Goal: Task Accomplishment & Management: Use online tool/utility

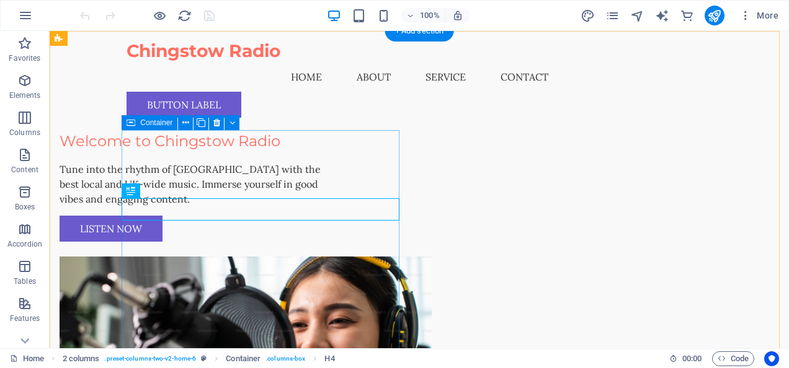
click at [174, 169] on div "Welcome to Chingstow Radio Tune into the rhythm of [GEOGRAPHIC_DATA] with the b…" at bounding box center [199, 186] width 278 height 112
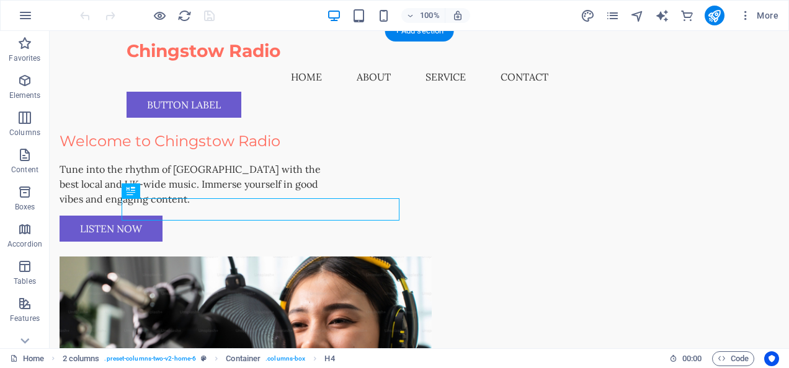
drag, startPoint x: 166, startPoint y: 210, endPoint x: 179, endPoint y: 210, distance: 13.0
click at [179, 153] on div "Welcome to Chingstow Radio" at bounding box center [199, 141] width 278 height 22
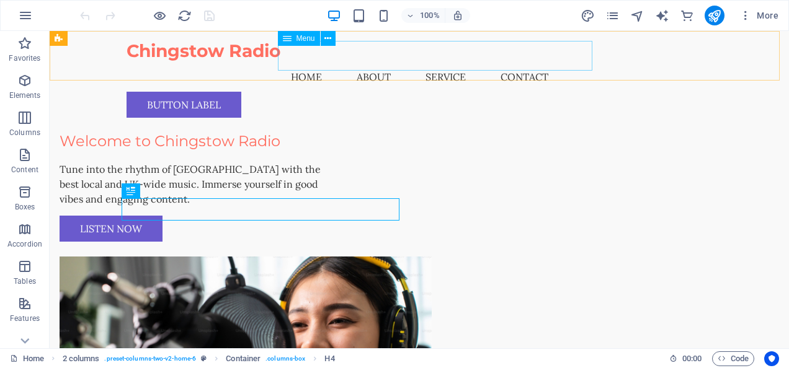
click at [327, 62] on nav "Home About Service Contact" at bounding box center [419, 77] width 585 height 30
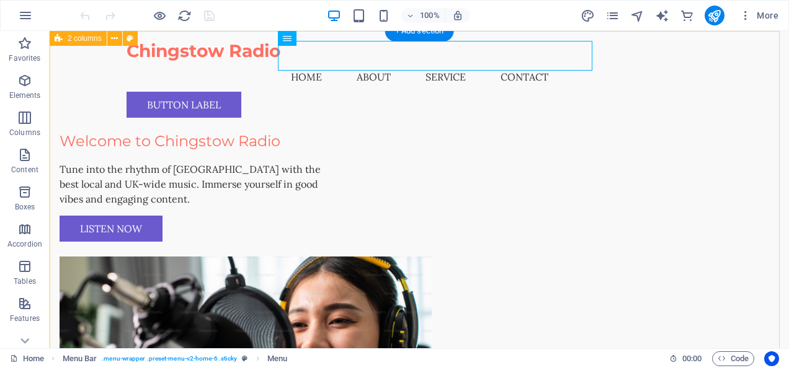
click at [208, 123] on div "Welcome to Chingstow Radio Tune into the rhythm of [GEOGRAPHIC_DATA] with the b…" at bounding box center [419, 292] width 739 height 523
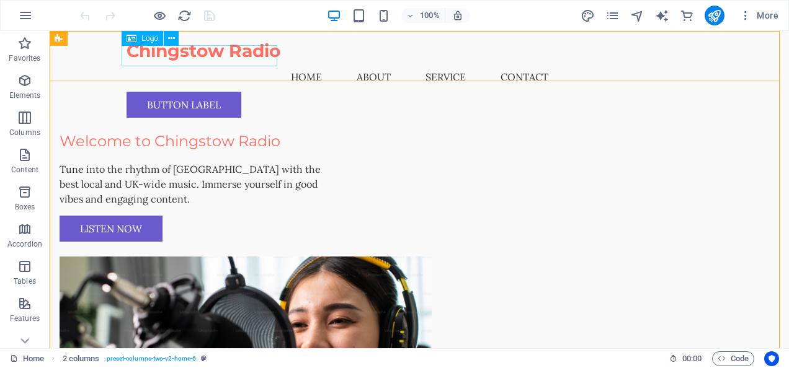
click at [232, 58] on div "Chingstow Radio" at bounding box center [419, 51] width 585 height 21
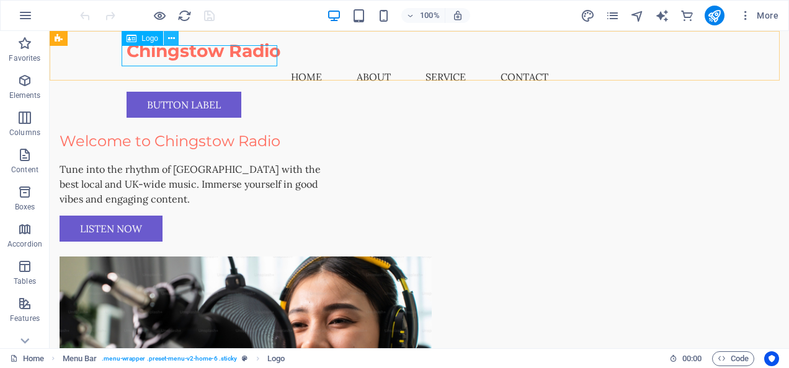
click at [174, 40] on icon at bounding box center [171, 38] width 7 height 13
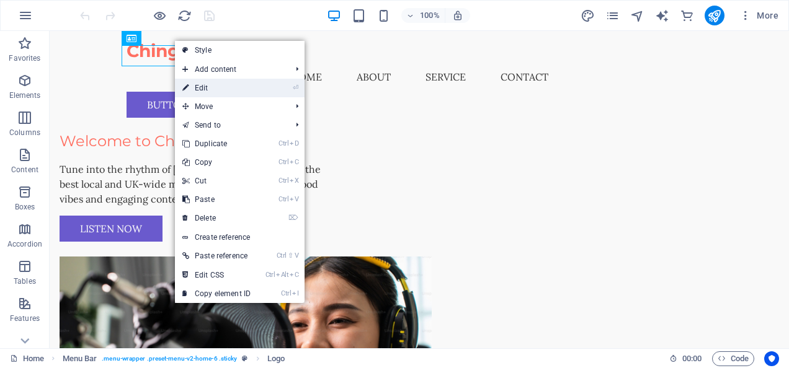
click at [216, 86] on link "⏎ Edit" at bounding box center [216, 88] width 83 height 19
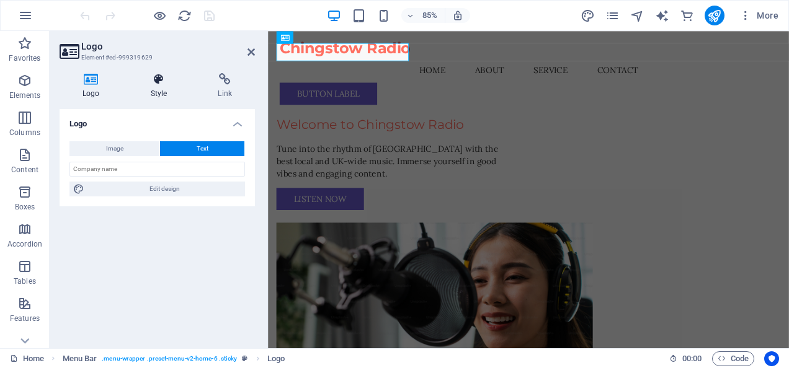
click at [161, 79] on icon at bounding box center [159, 79] width 63 height 12
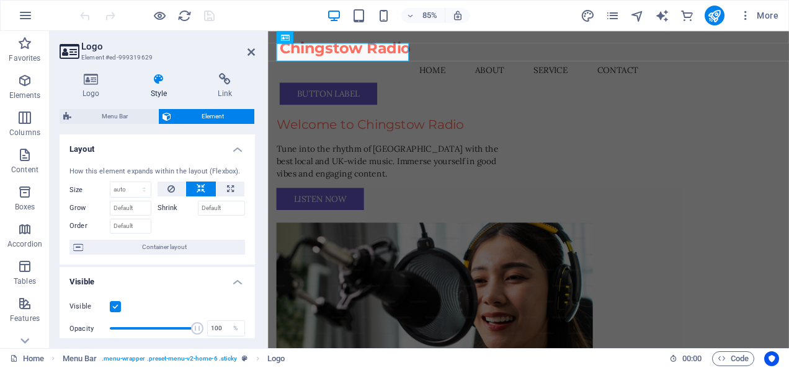
scroll to position [186, 0]
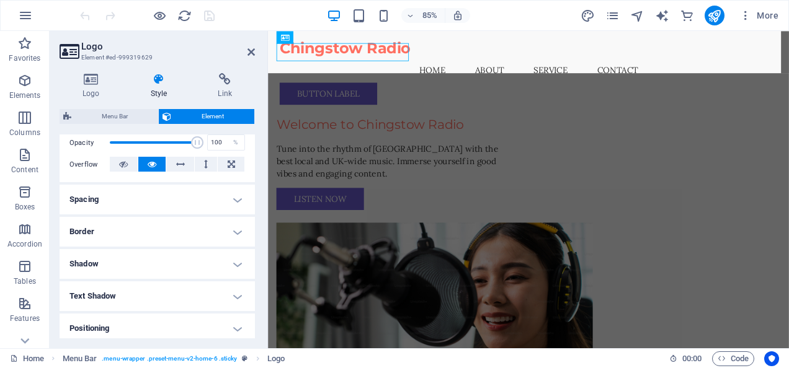
click at [120, 115] on span "Menu Bar" at bounding box center [114, 116] width 79 height 15
select select "rem"
select select "preset-menu-v2-home-6"
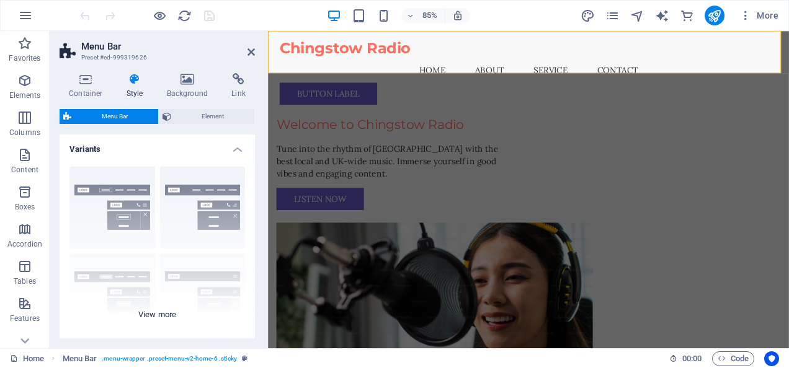
click at [123, 187] on div "Border Centered Default Fixed Loki Trigger Wide XXL" at bounding box center [157, 250] width 195 height 186
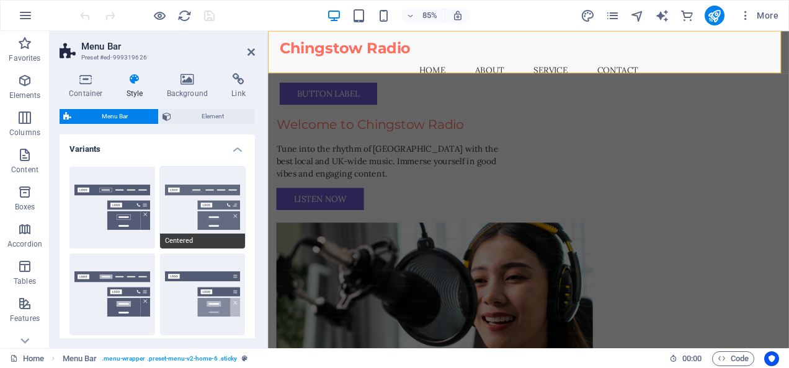
click at [201, 192] on button "Centered" at bounding box center [203, 208] width 86 height 82
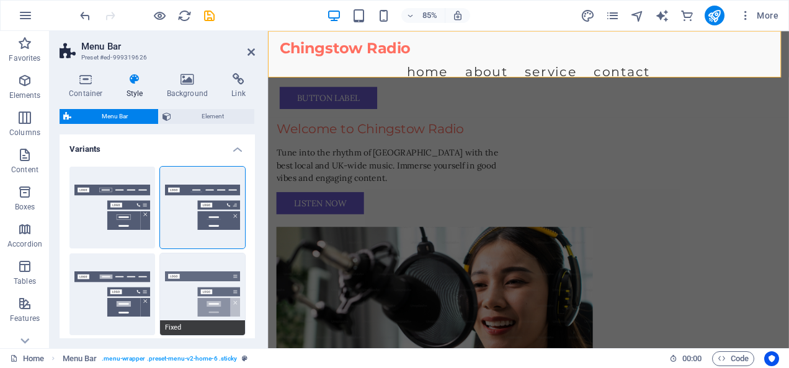
click at [179, 289] on button "Fixed" at bounding box center [203, 295] width 86 height 82
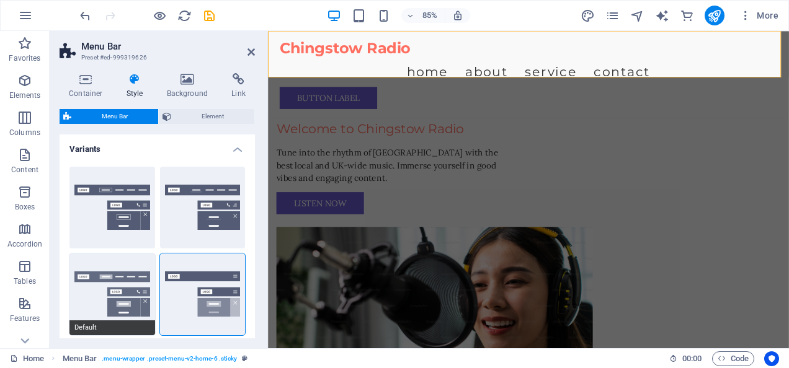
click at [107, 291] on button "Default" at bounding box center [112, 295] width 86 height 82
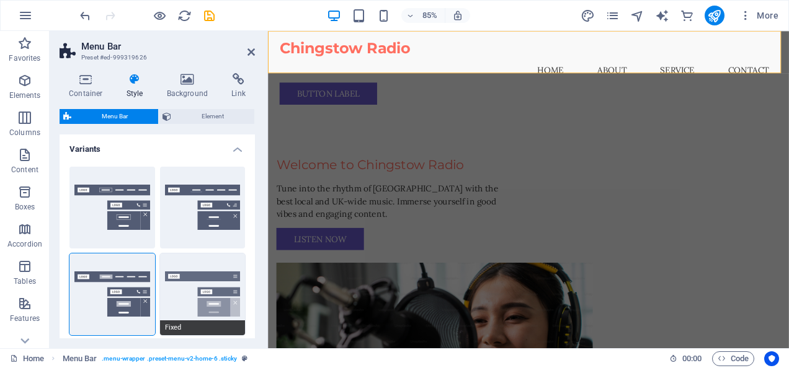
click at [189, 280] on button "Fixed" at bounding box center [203, 295] width 86 height 82
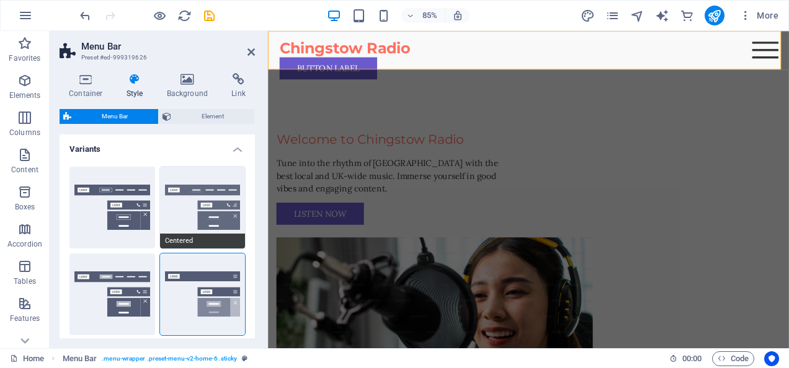
scroll to position [124, 0]
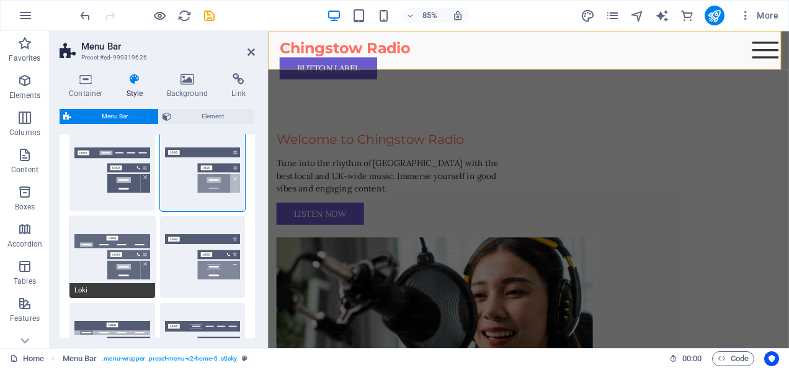
click at [113, 260] on button "Loki" at bounding box center [112, 257] width 86 height 82
type input "0"
select select "DISABLED_OPTION_VALUE"
type input "2"
type input "1"
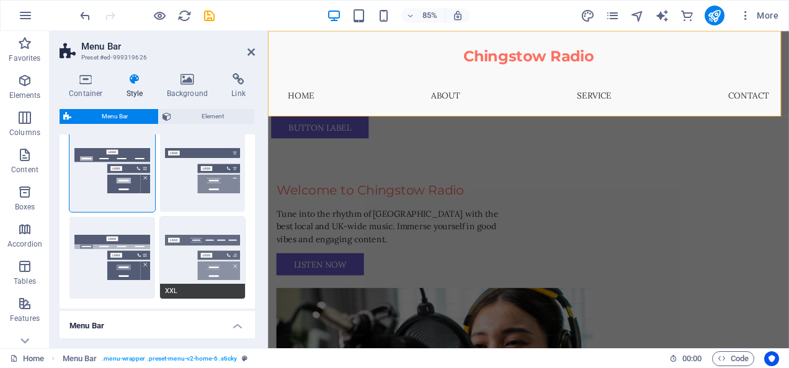
scroll to position [186, 0]
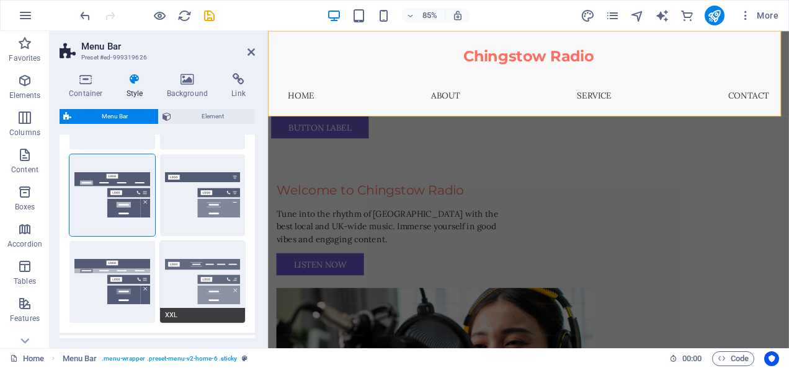
click at [181, 257] on button "XXL" at bounding box center [203, 282] width 86 height 82
type input "1"
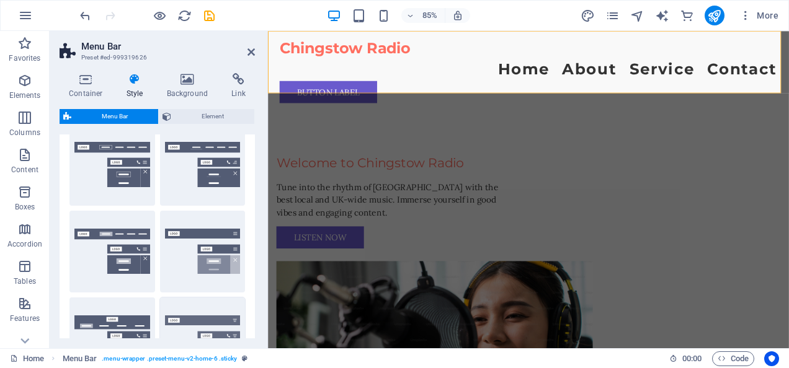
scroll to position [0, 0]
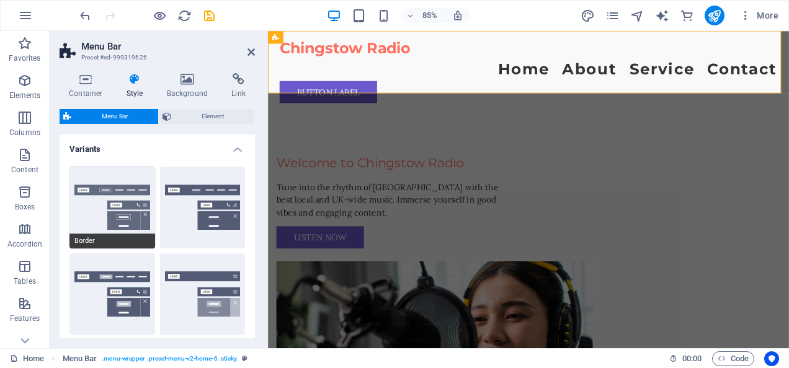
click at [136, 194] on button "Border" at bounding box center [112, 208] width 86 height 82
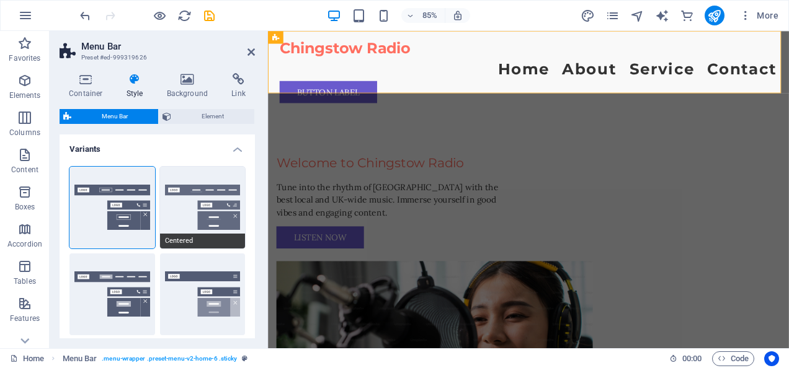
click at [207, 196] on button "Centered" at bounding box center [203, 208] width 86 height 82
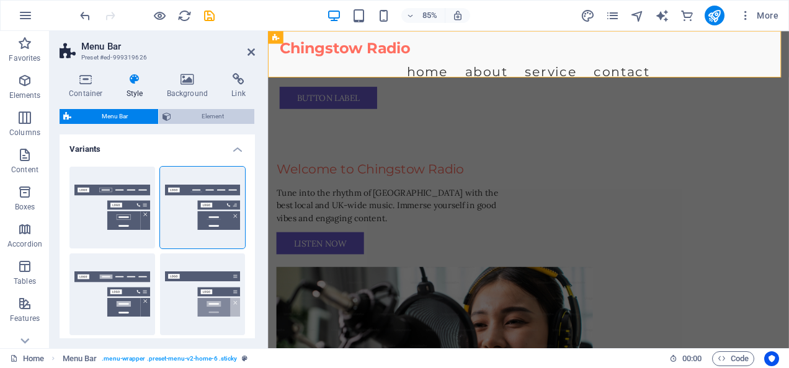
click at [215, 118] on span "Element" at bounding box center [213, 116] width 76 height 15
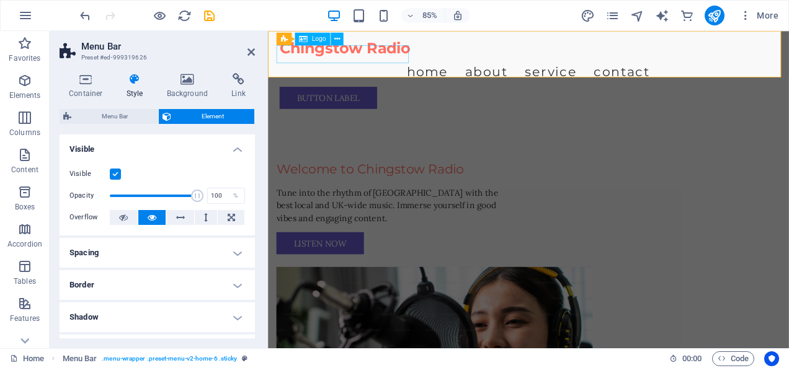
click at [333, 62] on div "Chingstow Radio" at bounding box center [574, 51] width 585 height 21
click at [338, 56] on div "Chingstow Radio" at bounding box center [574, 51] width 585 height 21
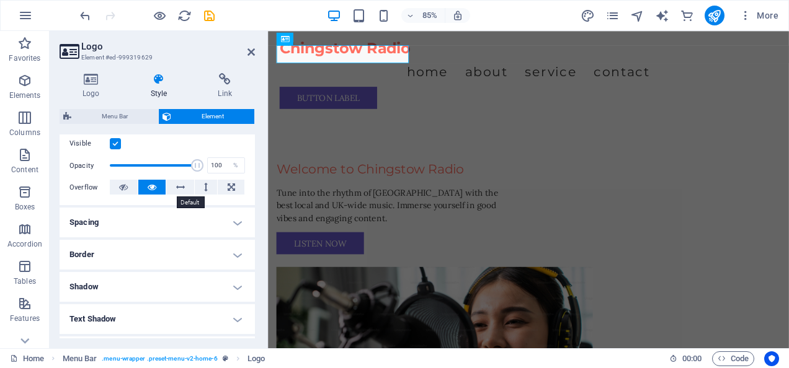
scroll to position [186, 0]
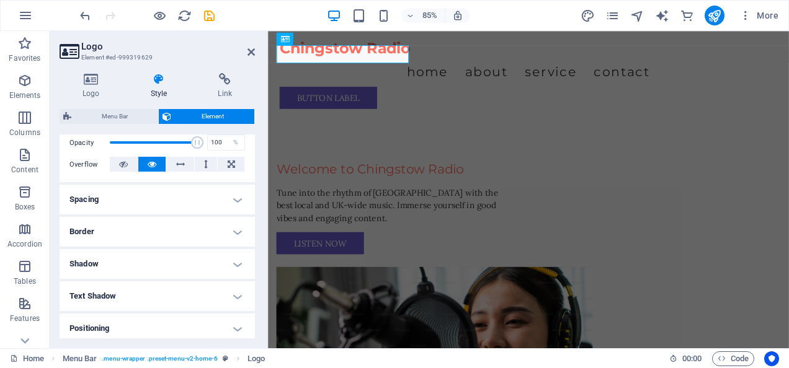
click at [112, 234] on h4 "Border" at bounding box center [157, 232] width 195 height 30
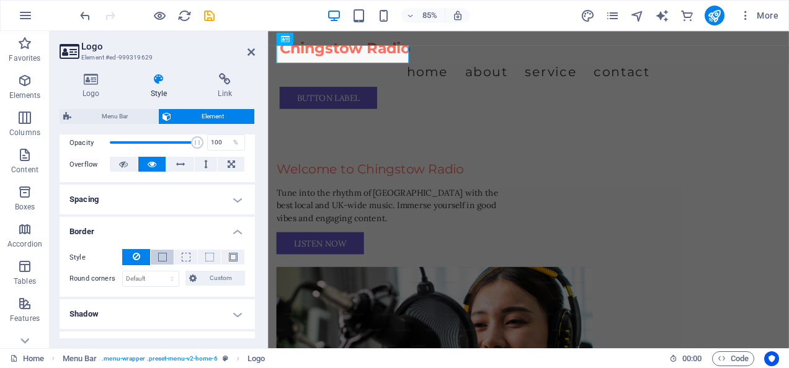
click at [161, 254] on span at bounding box center [162, 257] width 9 height 9
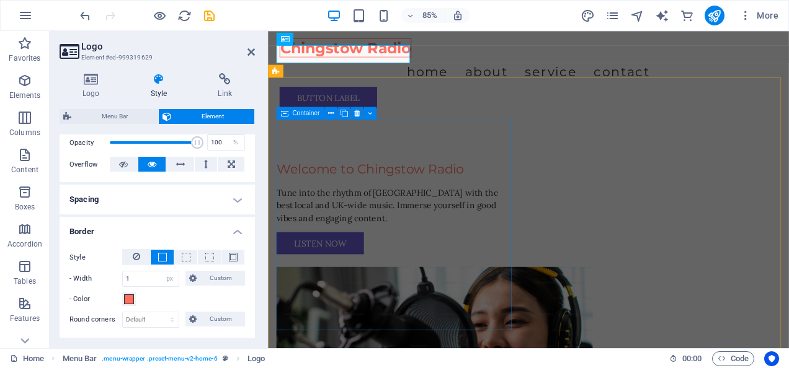
click at [417, 182] on div "Welcome to Chingstow Radio Tune into the rhythm of [GEOGRAPHIC_DATA] with the b…" at bounding box center [417, 238] width 278 height 112
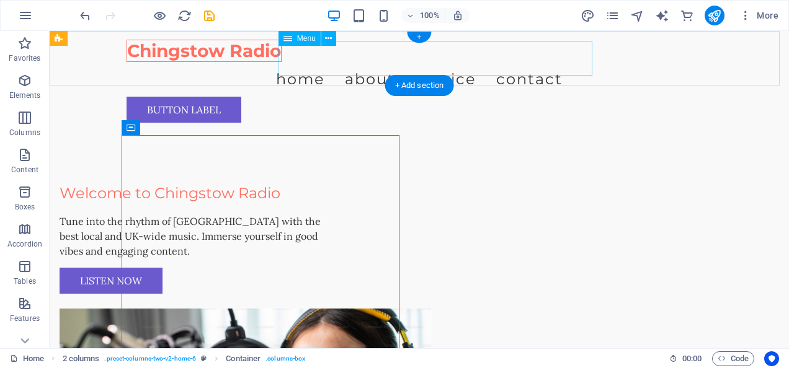
click at [327, 70] on nav "Home About Service Contact" at bounding box center [419, 79] width 585 height 35
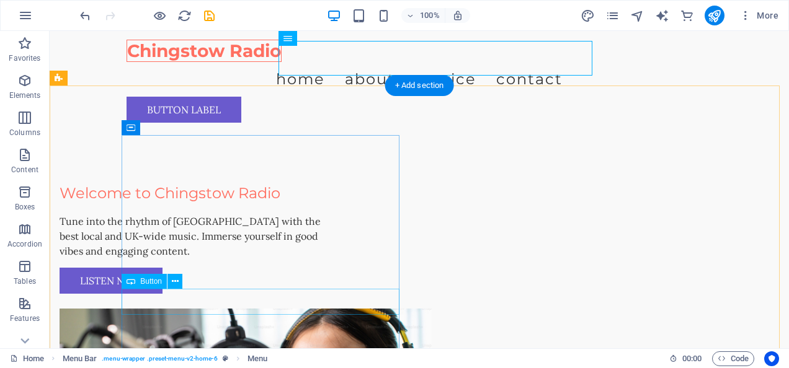
click at [203, 294] on div "Listen Now" at bounding box center [199, 281] width 278 height 26
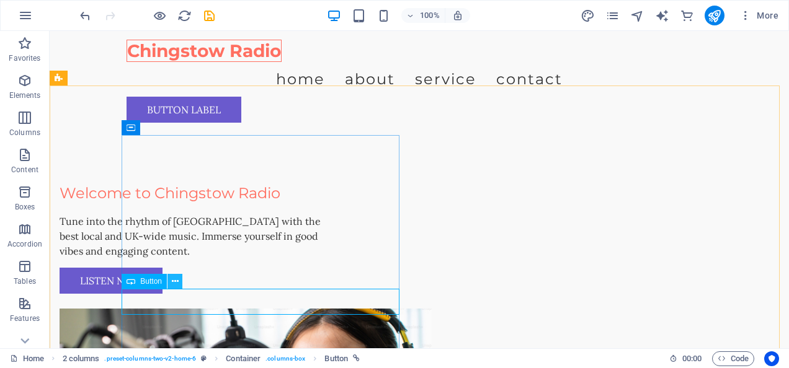
click at [174, 278] on icon at bounding box center [175, 281] width 7 height 13
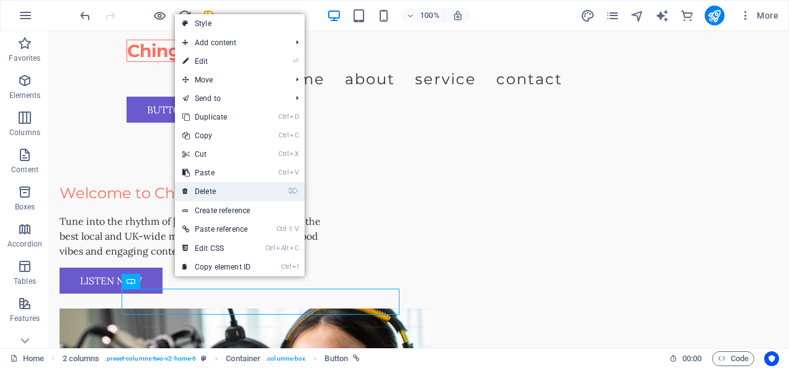
click at [229, 188] on link "⌦ Delete" at bounding box center [216, 191] width 83 height 19
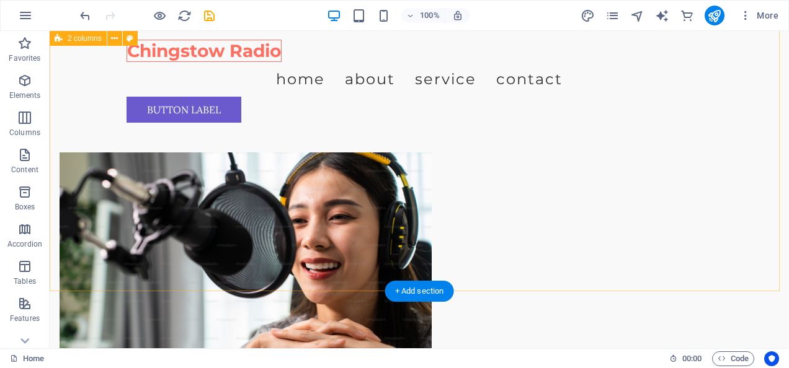
scroll to position [62, 0]
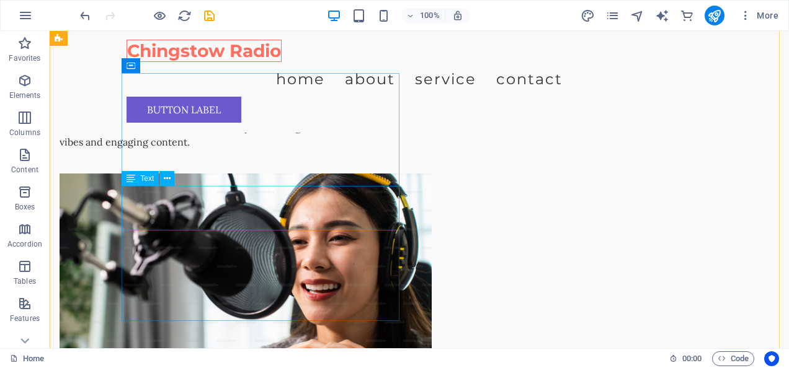
click at [210, 149] on div "Tune into the rhythm of [GEOGRAPHIC_DATA] with the best local and UK-wide music…" at bounding box center [199, 127] width 278 height 45
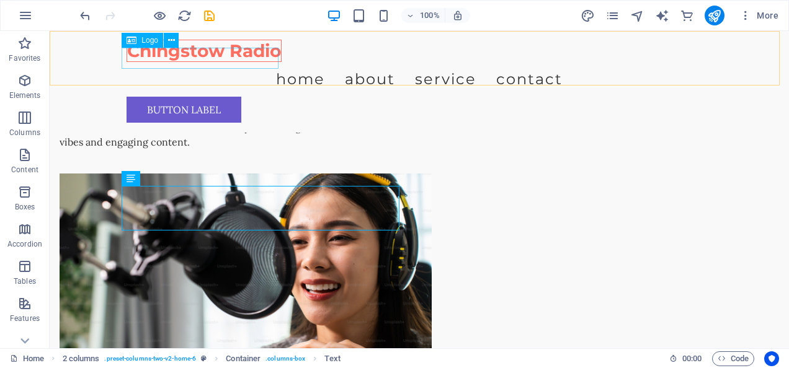
click at [254, 60] on div "Chingstow Radio" at bounding box center [419, 51] width 585 height 21
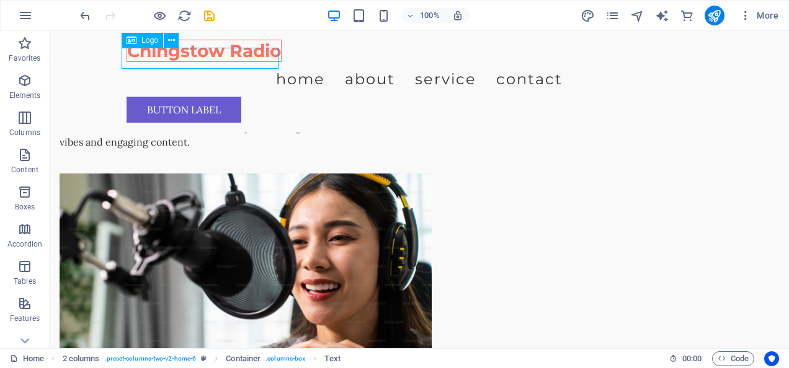
click at [254, 60] on div "Chingstow Radio" at bounding box center [419, 51] width 585 height 21
select select "px"
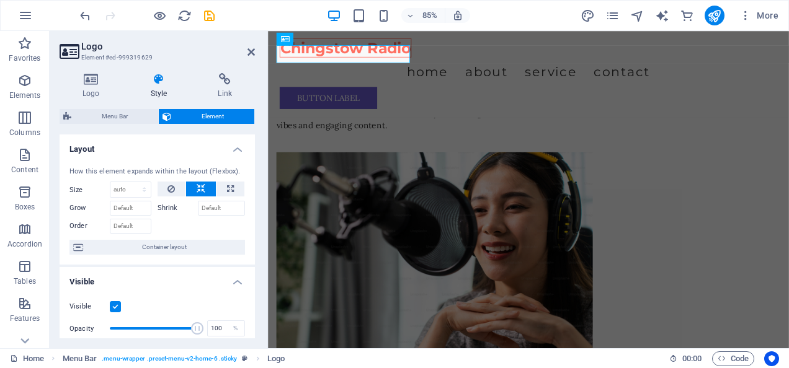
click at [159, 91] on h4 "Style" at bounding box center [162, 86] width 68 height 26
click at [158, 81] on icon at bounding box center [159, 79] width 63 height 12
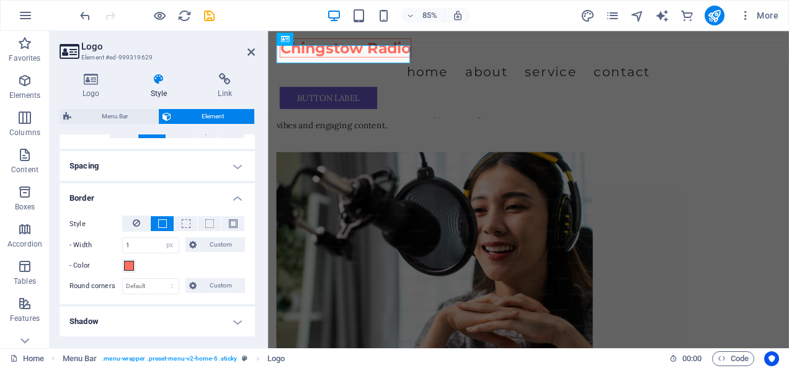
scroll to position [248, 0]
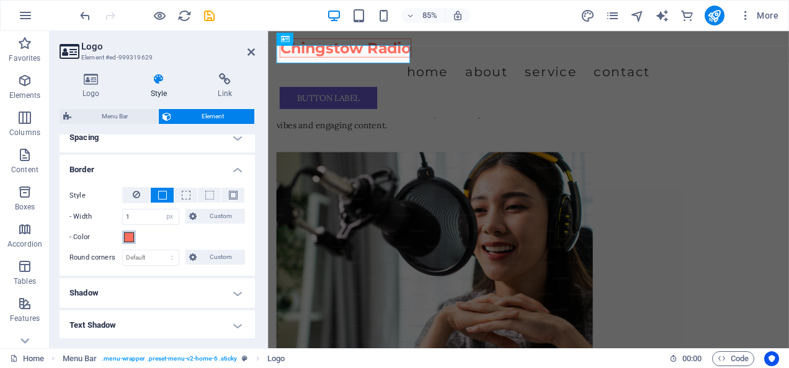
click at [128, 239] on span at bounding box center [129, 238] width 10 height 10
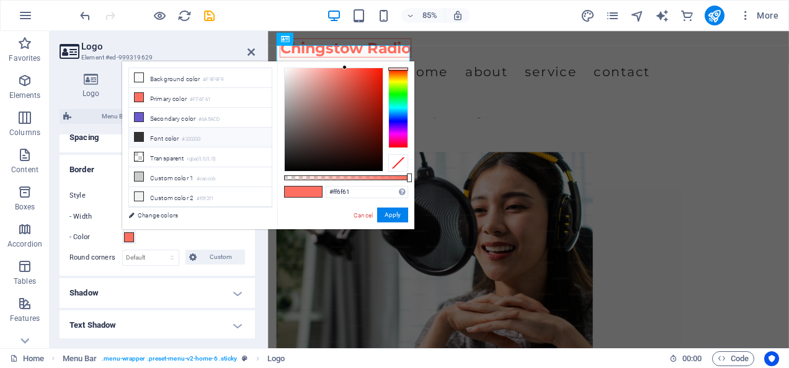
click at [138, 137] on icon at bounding box center [139, 137] width 9 height 9
type input "#333333"
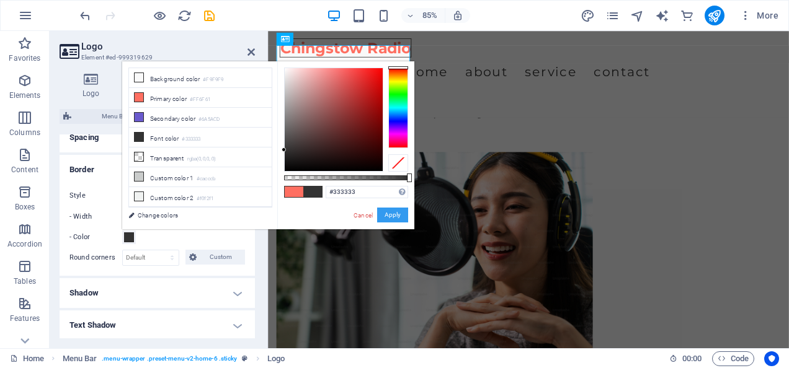
click at [386, 218] on button "Apply" at bounding box center [392, 215] width 31 height 15
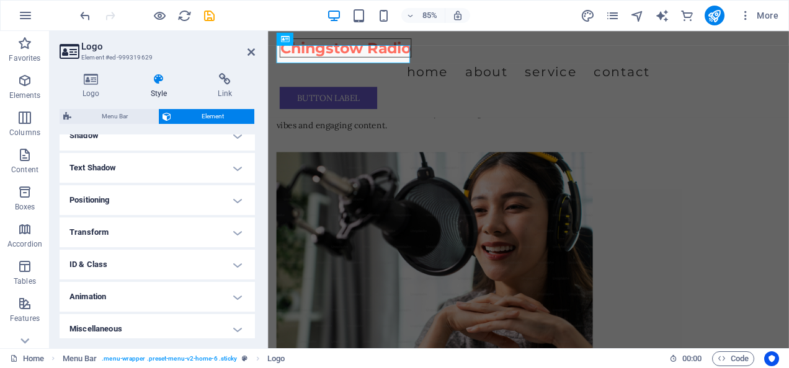
scroll to position [409, 0]
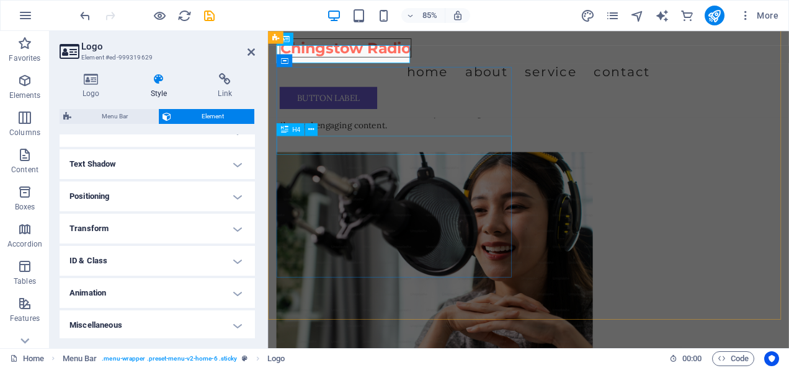
click at [389, 96] on div "Welcome to Chingstow Radio" at bounding box center [417, 84] width 278 height 22
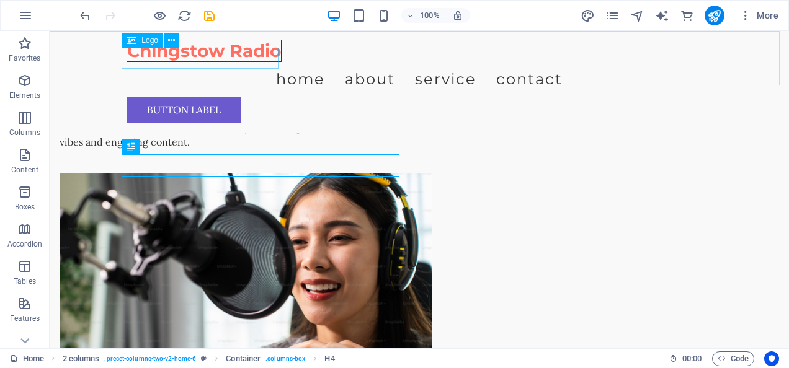
click at [259, 57] on div "Chingstow Radio" at bounding box center [419, 51] width 585 height 21
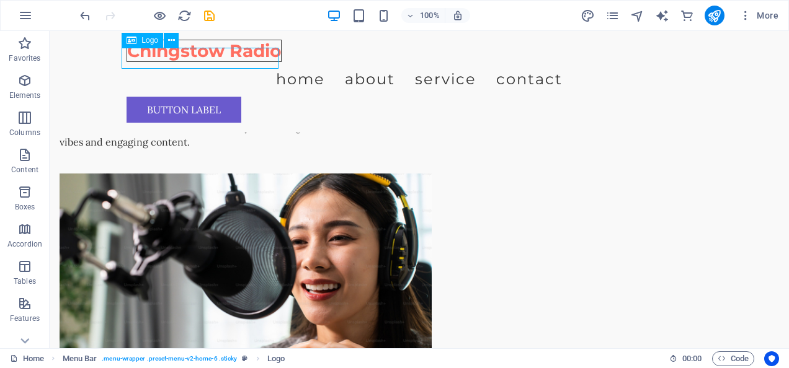
click at [259, 57] on div "Chingstow Radio" at bounding box center [419, 51] width 585 height 21
select select "px"
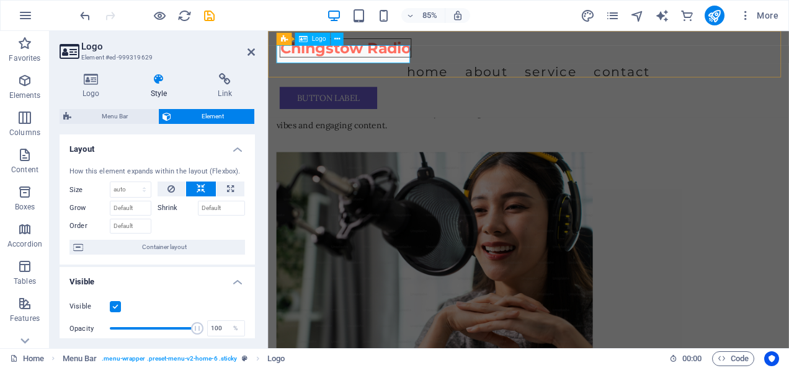
click at [430, 58] on div "Chingstow Radio" at bounding box center [574, 51] width 585 height 21
click at [429, 61] on div "Chingstow Radio" at bounding box center [574, 51] width 585 height 21
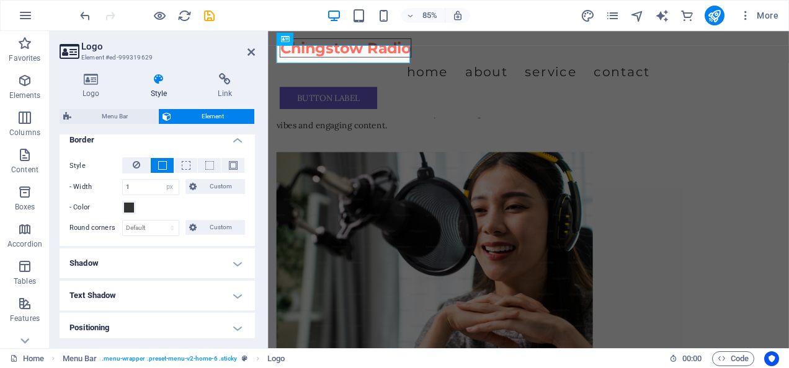
scroll to position [248, 0]
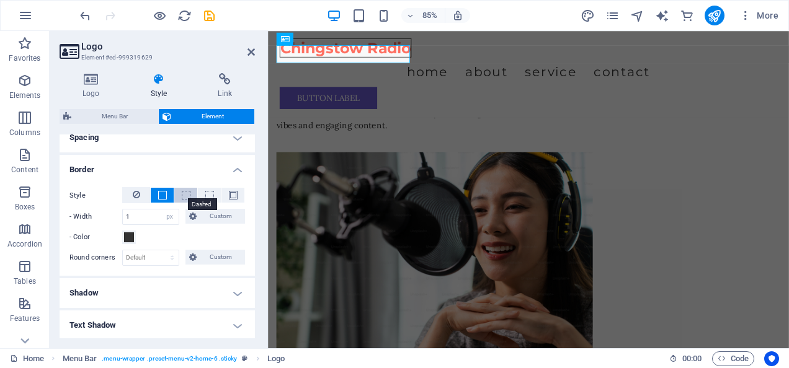
click at [183, 195] on span at bounding box center [186, 195] width 9 height 9
click at [162, 192] on span at bounding box center [162, 195] width 9 height 9
click at [229, 195] on span at bounding box center [233, 195] width 9 height 9
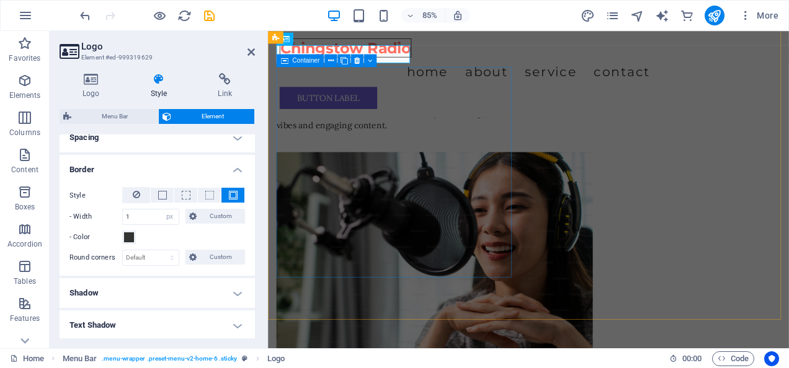
click at [310, 159] on div "Welcome to Chingstow Radio Tune into the rhythm of [GEOGRAPHIC_DATA] with the b…" at bounding box center [417, 116] width 278 height 86
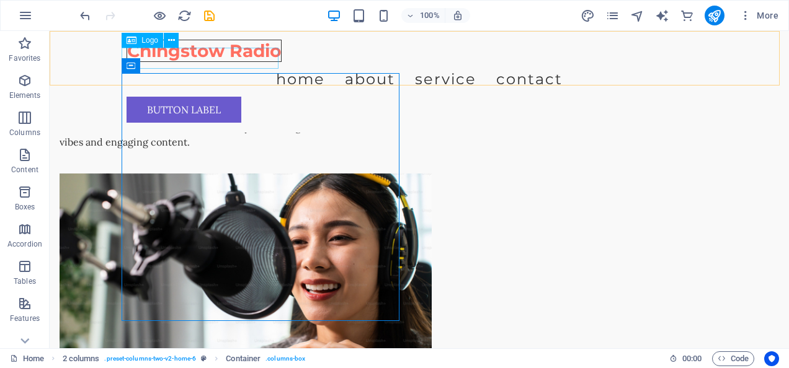
click at [217, 56] on div "Chingstow Radio" at bounding box center [419, 51] width 585 height 21
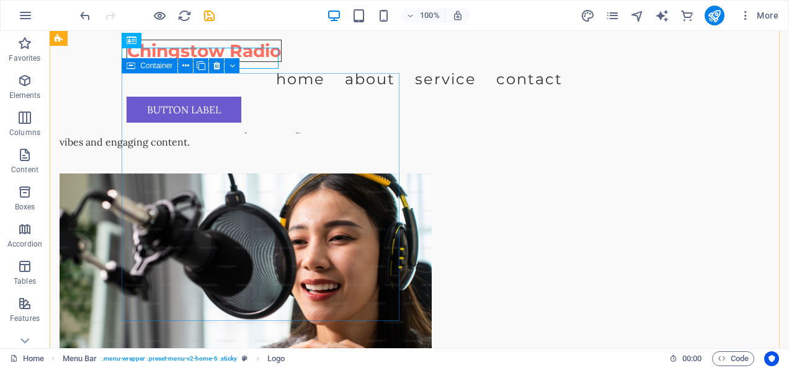
scroll to position [0, 0]
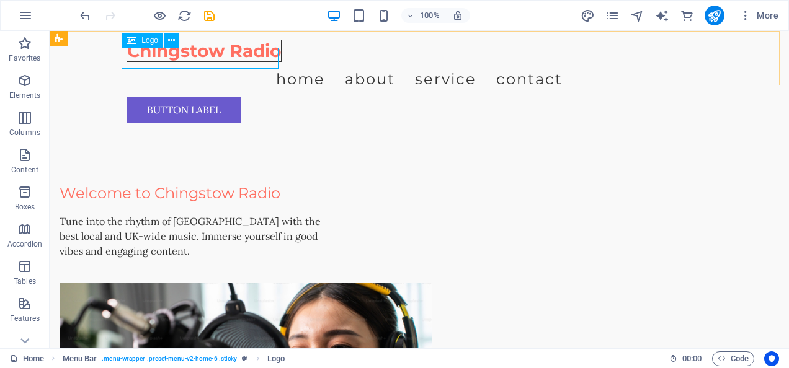
click at [148, 45] on div "Logo" at bounding box center [143, 40] width 42 height 15
click at [195, 62] on div "Chingstow Radio" at bounding box center [419, 51] width 585 height 21
click at [174, 37] on icon at bounding box center [171, 40] width 7 height 13
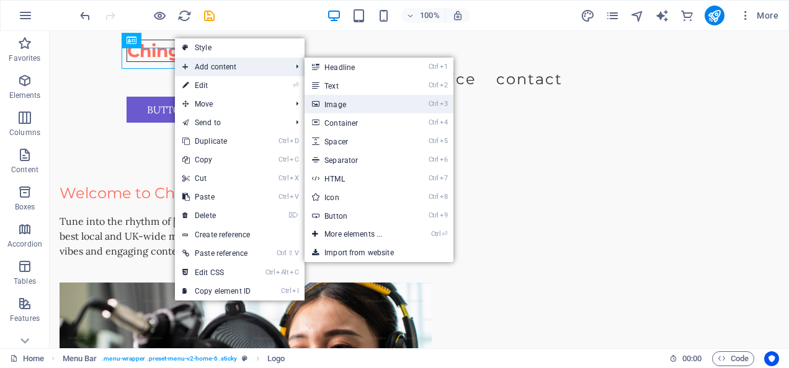
click at [342, 97] on link "Ctrl 3 Image" at bounding box center [356, 104] width 102 height 19
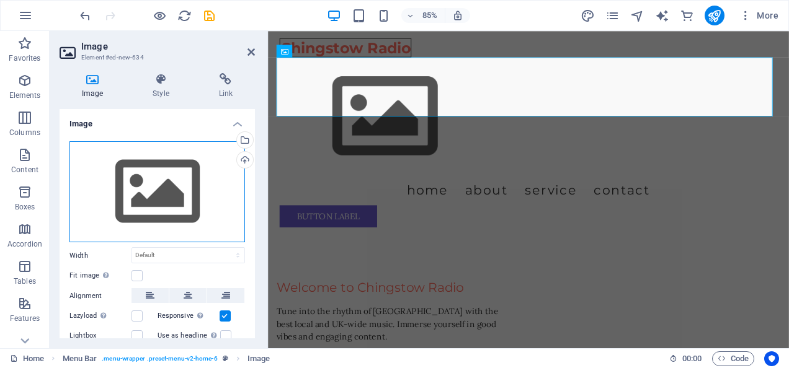
click at [155, 174] on div "Drag files here, click to choose files or select files from Files or our free s…" at bounding box center [157, 192] width 176 height 102
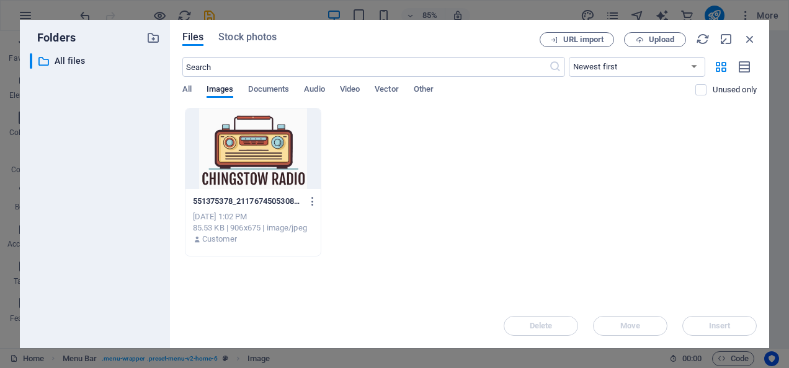
click at [155, 174] on div "​ All files All files" at bounding box center [95, 195] width 130 height 285
click at [235, 140] on div at bounding box center [253, 149] width 136 height 81
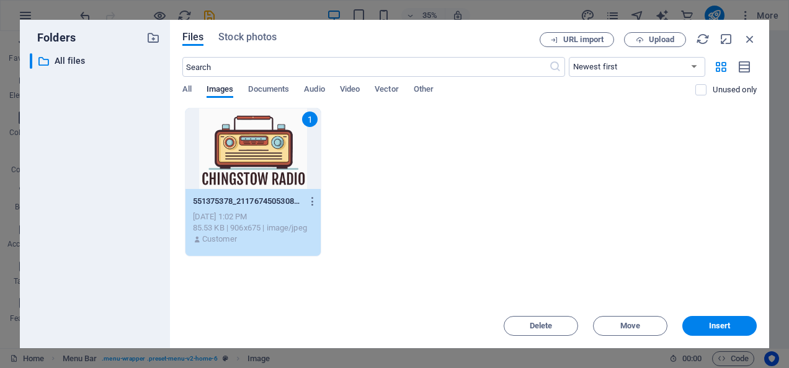
click at [235, 140] on div "1" at bounding box center [253, 149] width 136 height 81
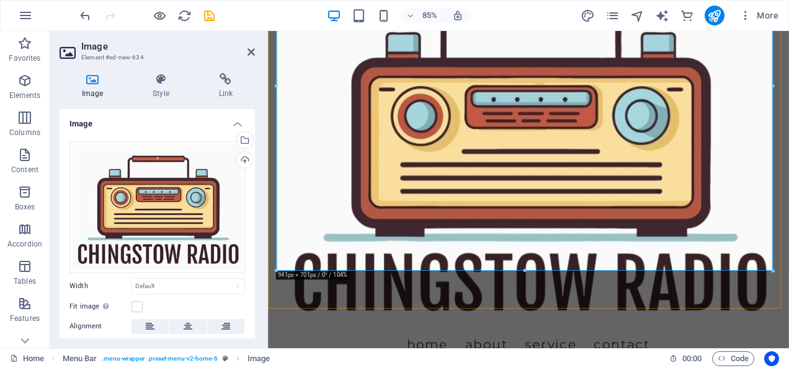
scroll to position [186, 0]
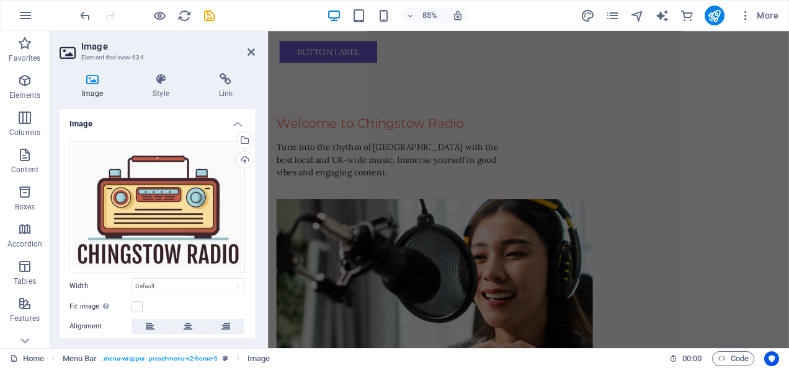
drag, startPoint x: 771, startPoint y: 268, endPoint x: 235, endPoint y: -35, distance: 615.4
type input "453"
select select "px"
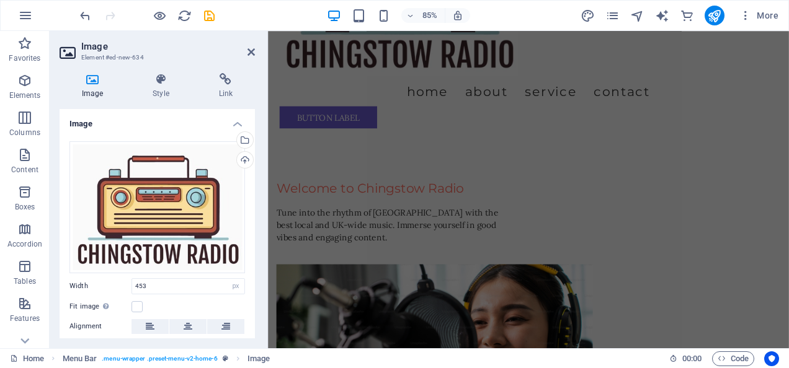
scroll to position [0, 0]
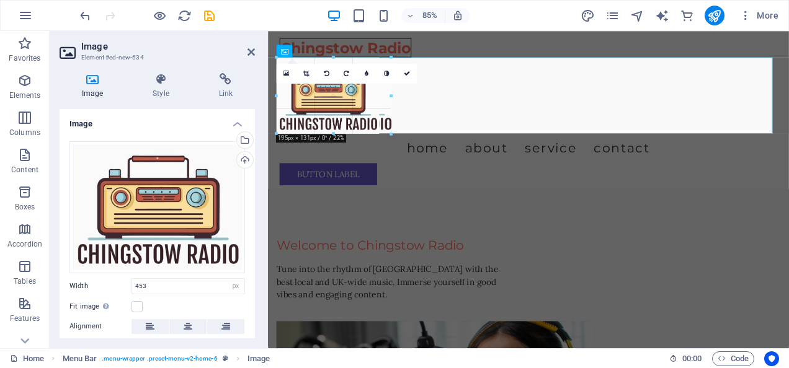
drag, startPoint x: 515, startPoint y: 236, endPoint x: 345, endPoint y: 116, distance: 208.7
type input "217"
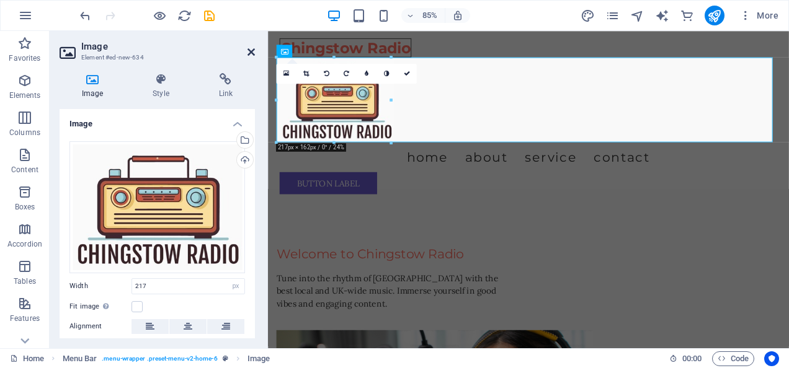
click at [247, 51] on icon at bounding box center [250, 52] width 7 height 10
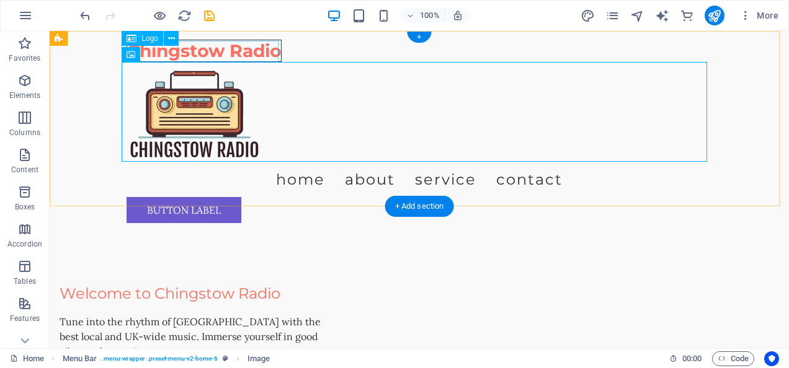
click at [241, 49] on div "Chingstow Radio" at bounding box center [419, 51] width 585 height 21
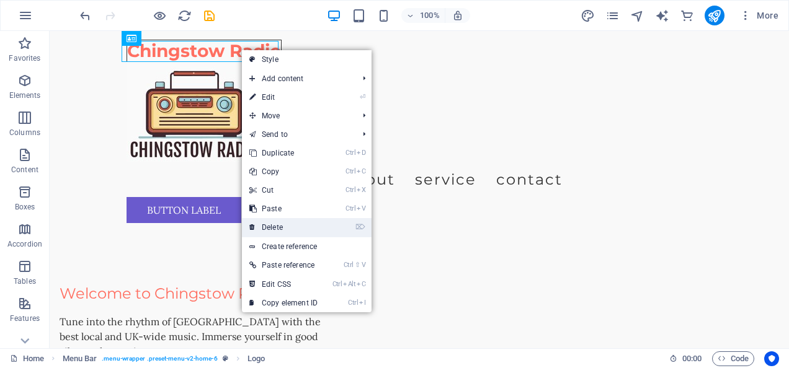
click at [274, 222] on link "⌦ Delete" at bounding box center [283, 227] width 83 height 19
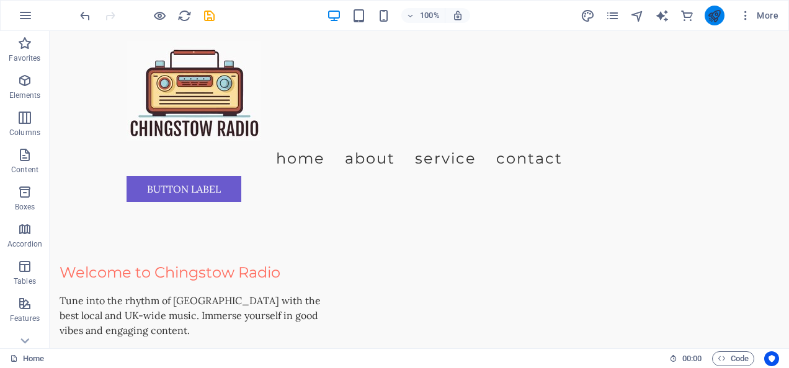
click at [711, 23] on button "publish" at bounding box center [715, 16] width 20 height 20
checkbox input "false"
click at [718, 14] on icon "publish" at bounding box center [714, 16] width 14 height 14
